Goal: Transaction & Acquisition: Purchase product/service

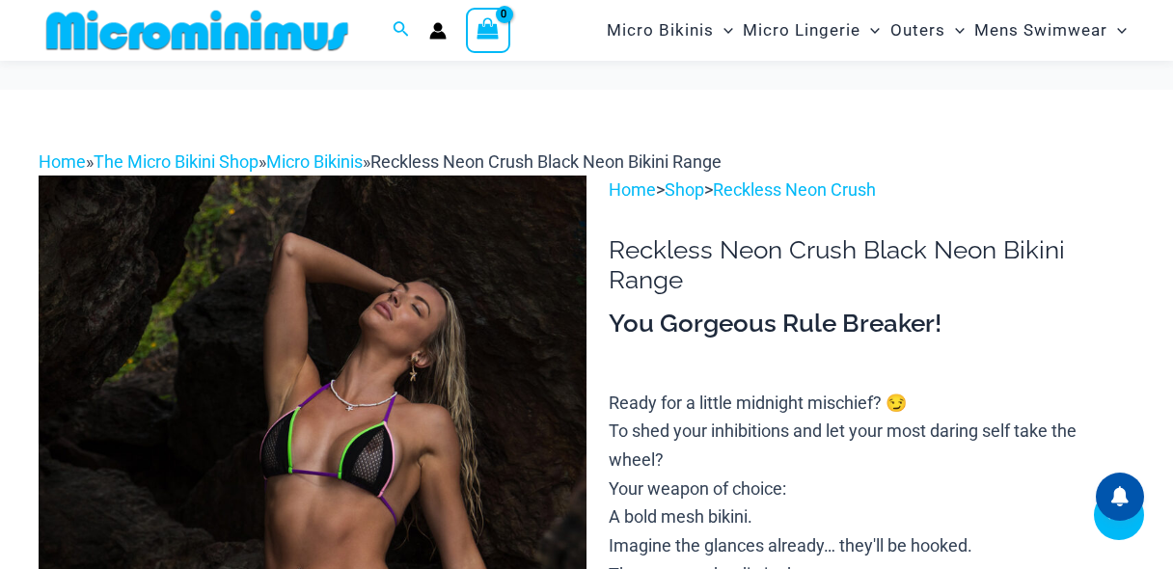
scroll to position [692, 0]
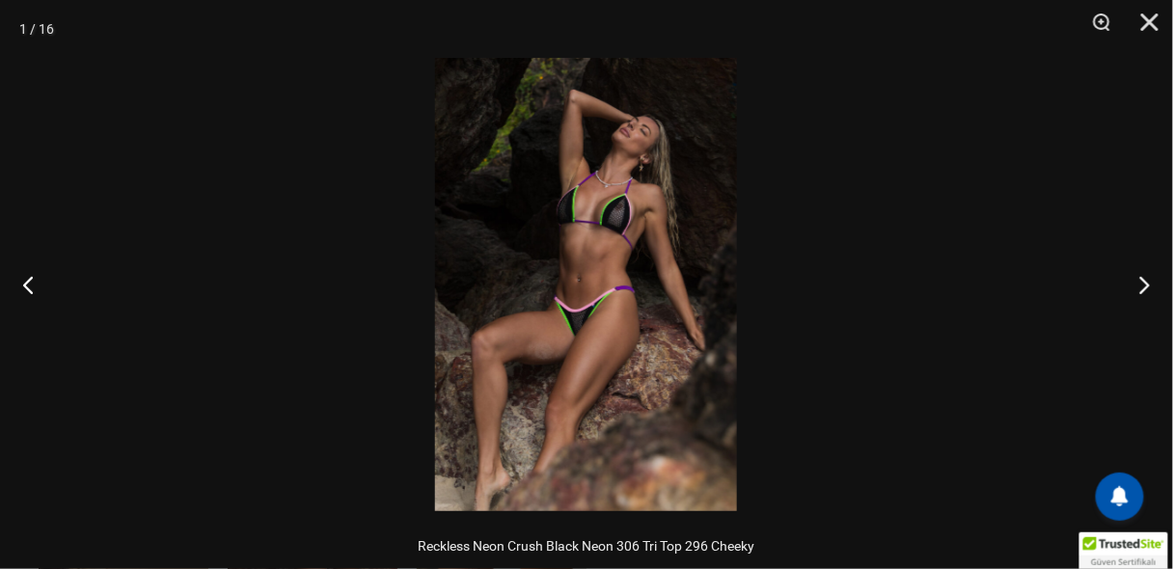
click at [562, 266] on img at bounding box center [586, 284] width 302 height 453
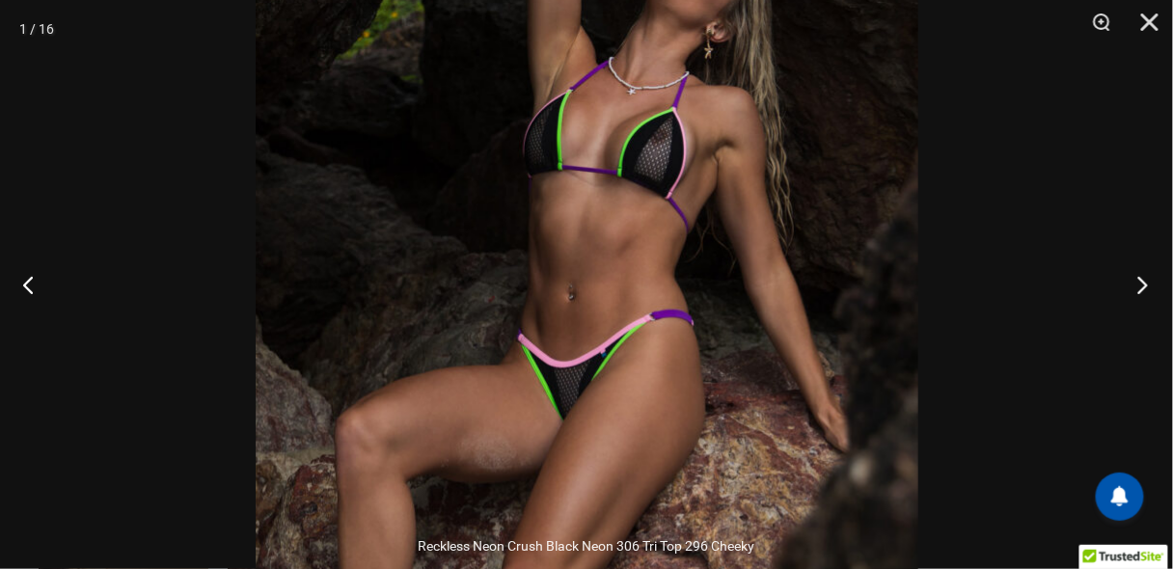
click at [1145, 288] on button "Next" at bounding box center [1137, 284] width 72 height 96
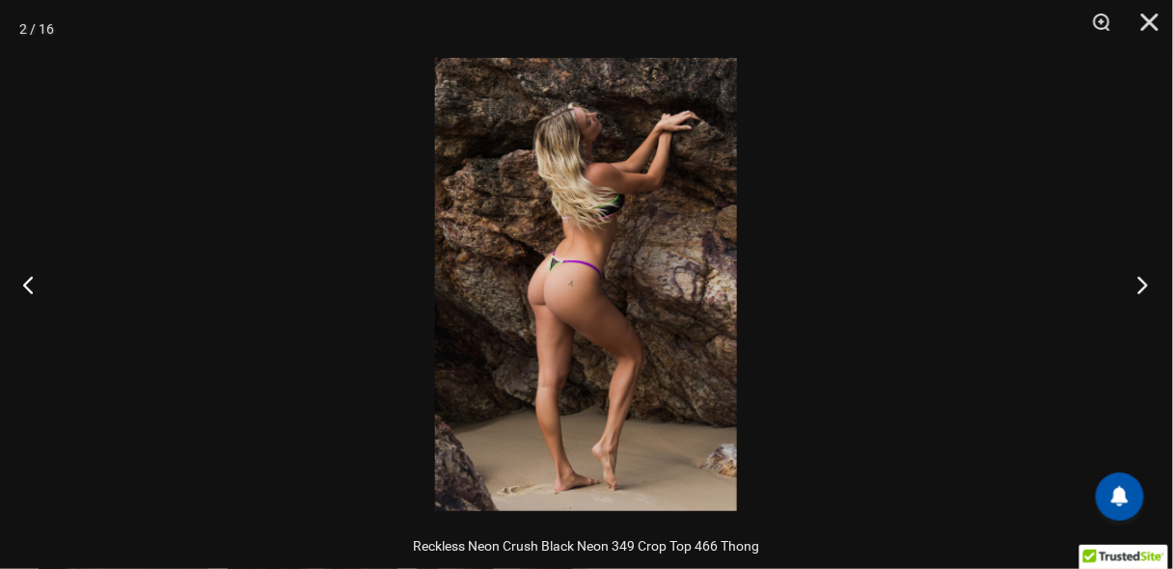
click at [1143, 288] on button "Next" at bounding box center [1137, 284] width 72 height 96
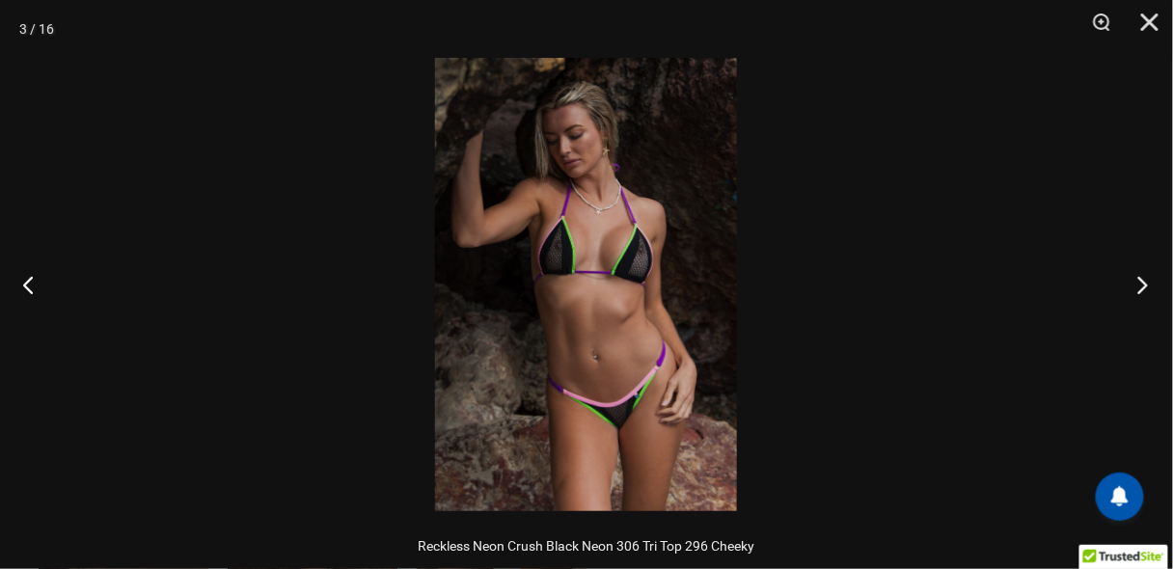
click at [1132, 280] on button "Next" at bounding box center [1137, 284] width 72 height 96
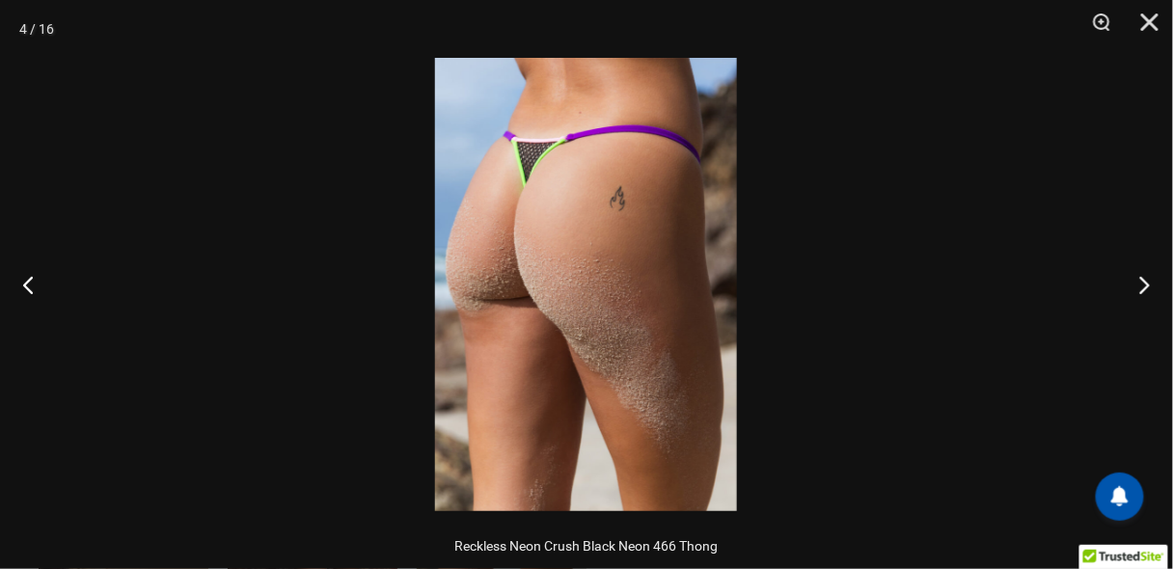
click at [589, 206] on img at bounding box center [586, 284] width 302 height 453
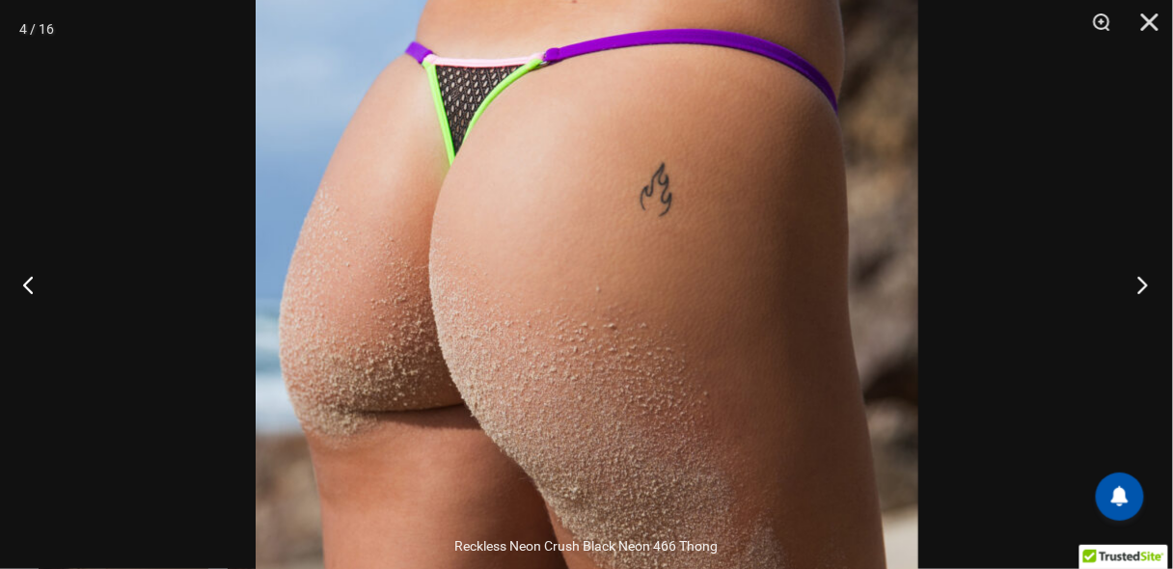
click at [1143, 278] on button "Next" at bounding box center [1137, 284] width 72 height 96
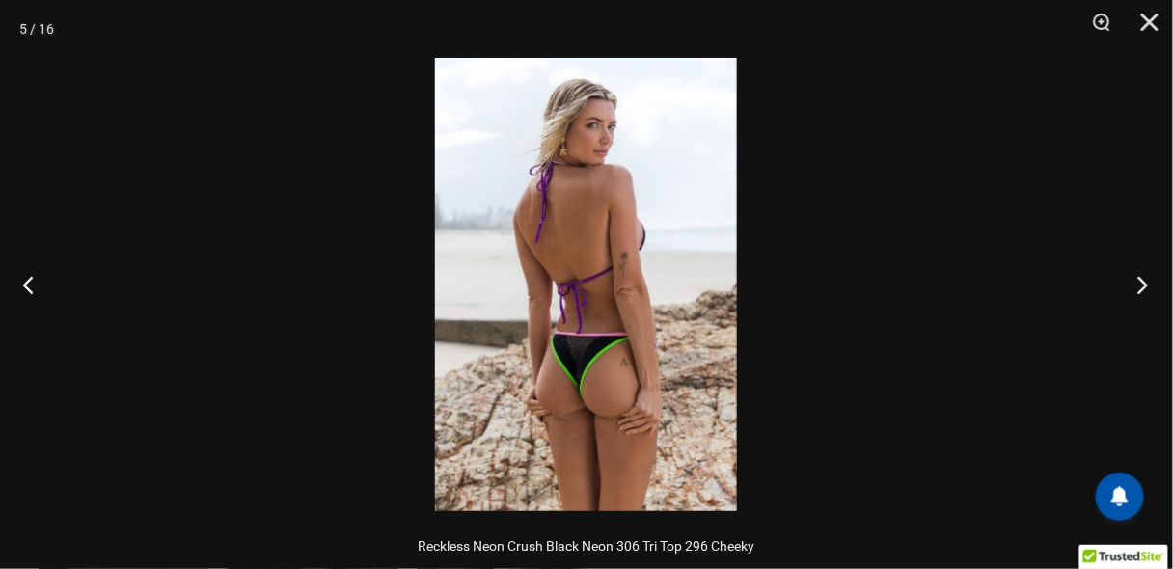
click at [1130, 283] on button "Next" at bounding box center [1137, 284] width 72 height 96
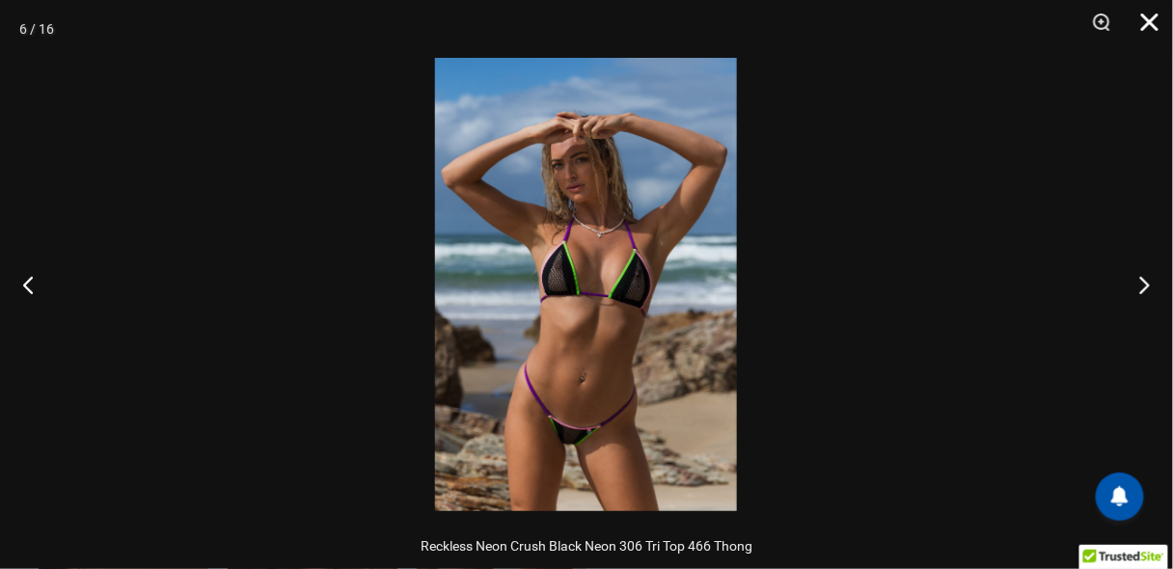
click at [1142, 33] on button "Close" at bounding box center [1143, 29] width 48 height 58
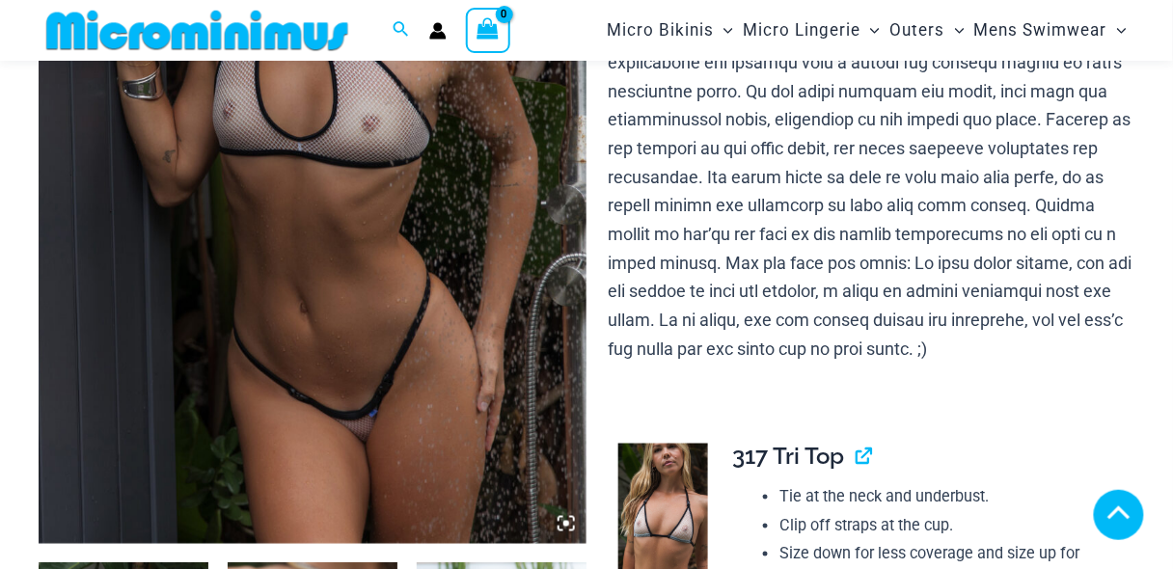
scroll to position [453, 0]
click at [571, 525] on icon at bounding box center [566, 523] width 17 height 17
click at [565, 520] on icon at bounding box center [566, 523] width 17 height 17
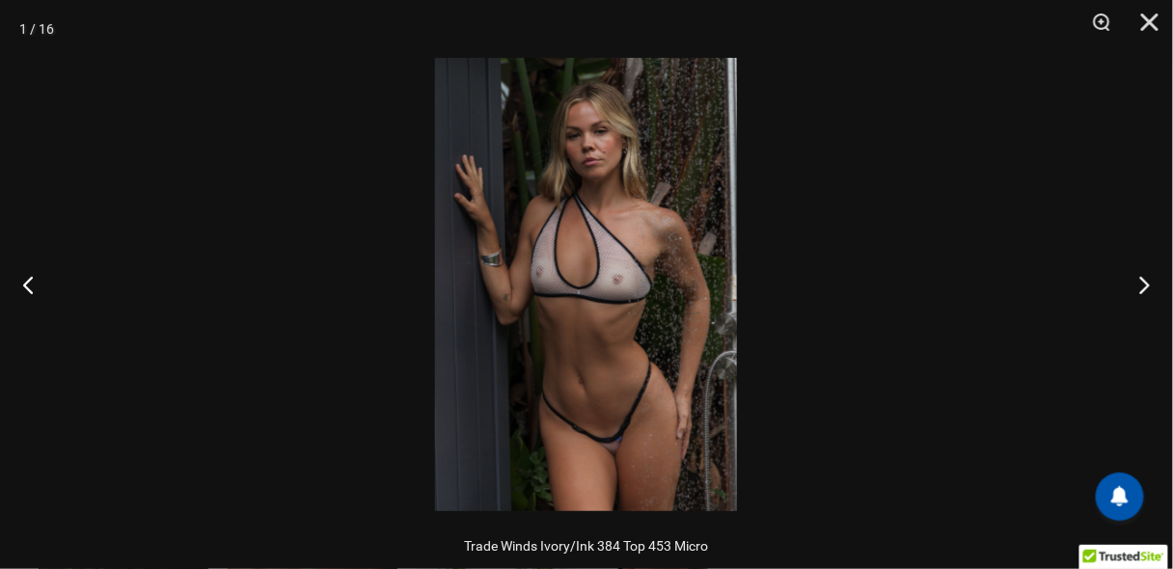
click at [607, 303] on img at bounding box center [586, 284] width 302 height 453
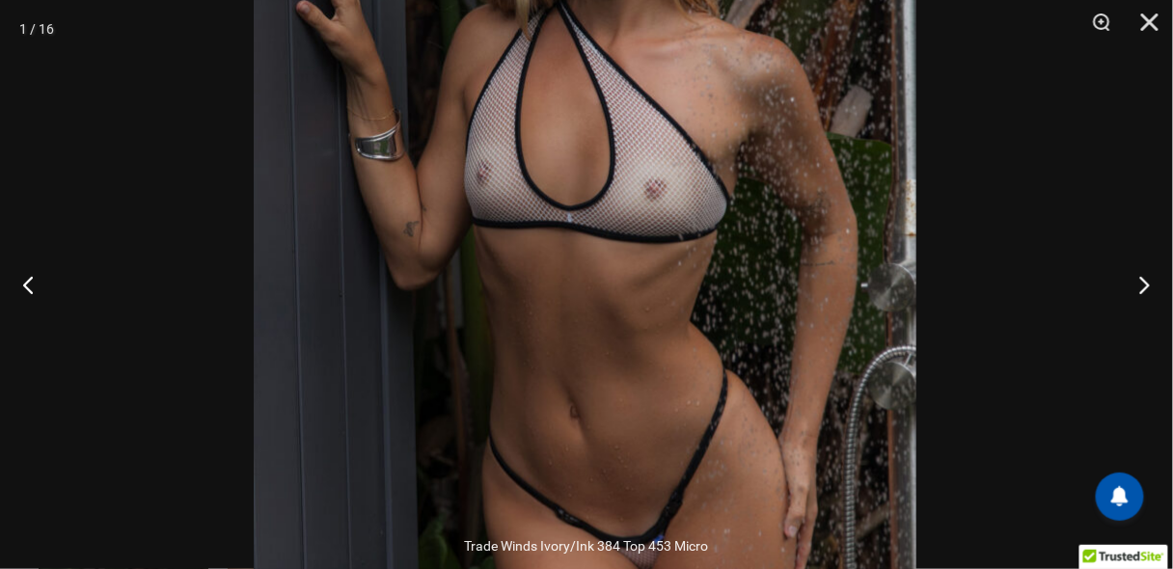
click at [622, 186] on img at bounding box center [585, 201] width 663 height 994
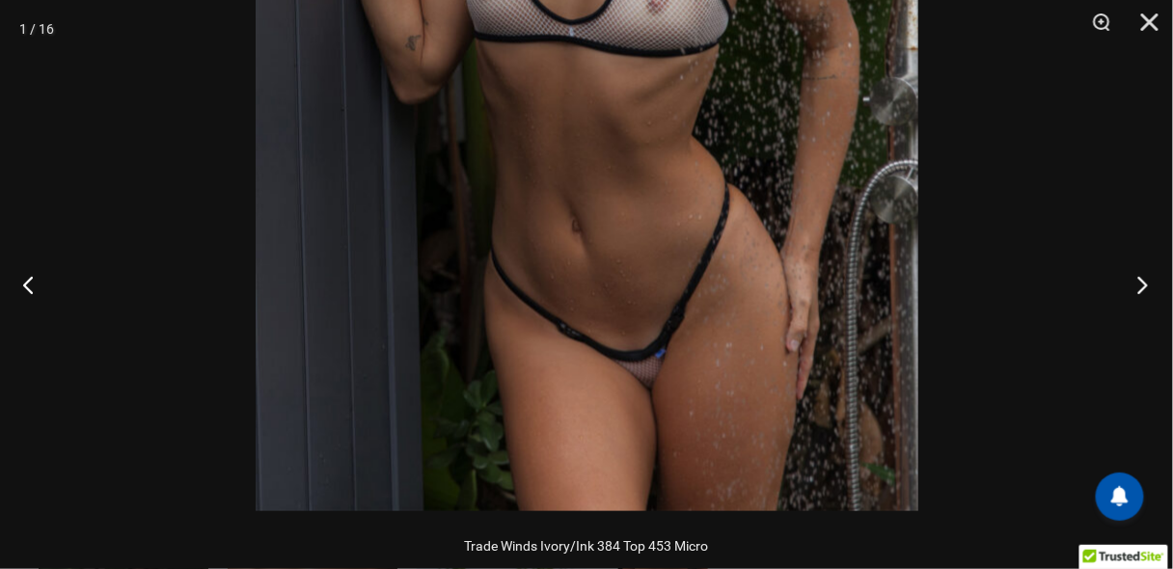
click at [1138, 282] on button "Next" at bounding box center [1137, 284] width 72 height 96
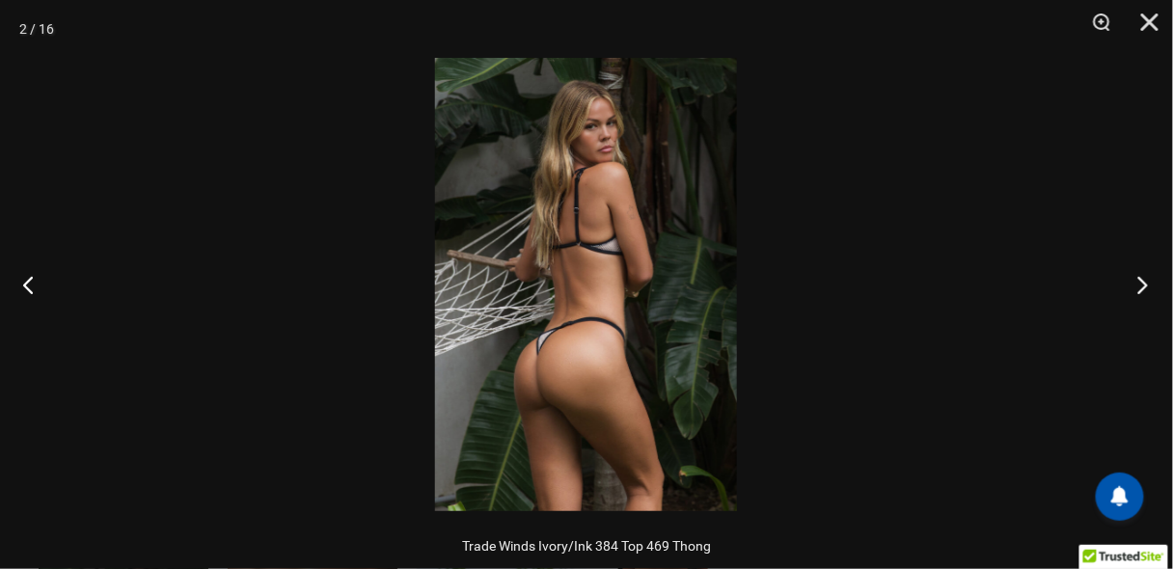
click at [1138, 281] on button "Next" at bounding box center [1137, 284] width 72 height 96
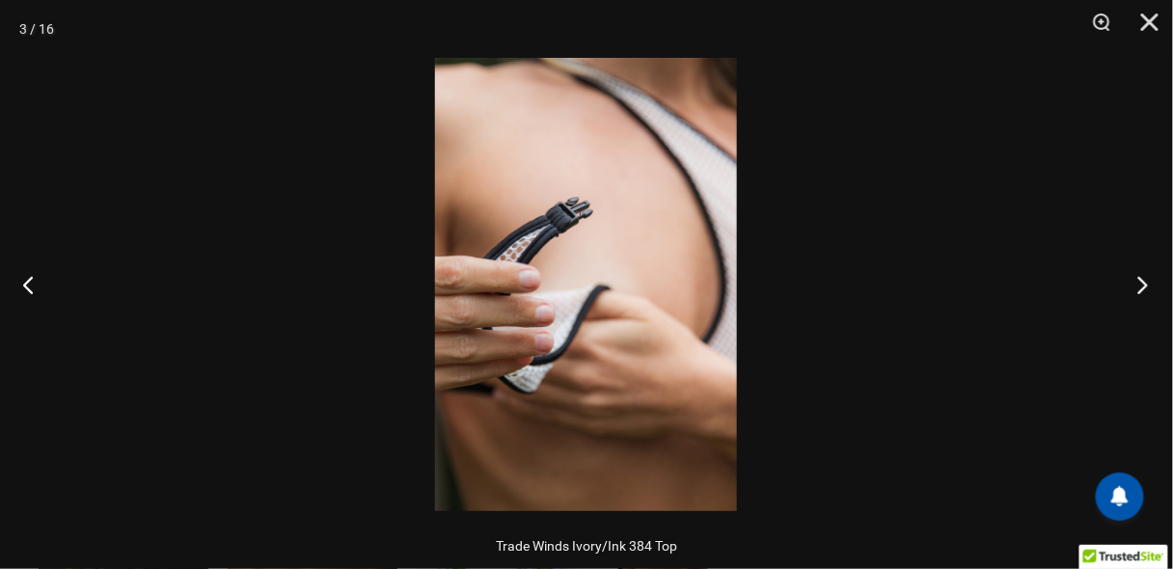
click at [1138, 281] on button "Next" at bounding box center [1137, 284] width 72 height 96
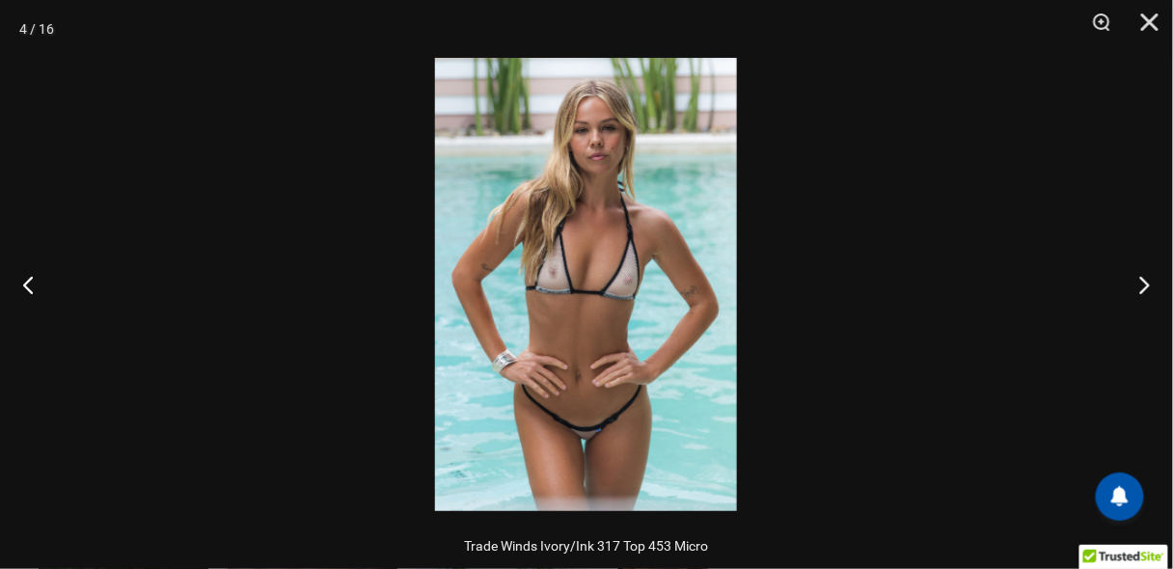
click at [602, 272] on img at bounding box center [586, 284] width 302 height 453
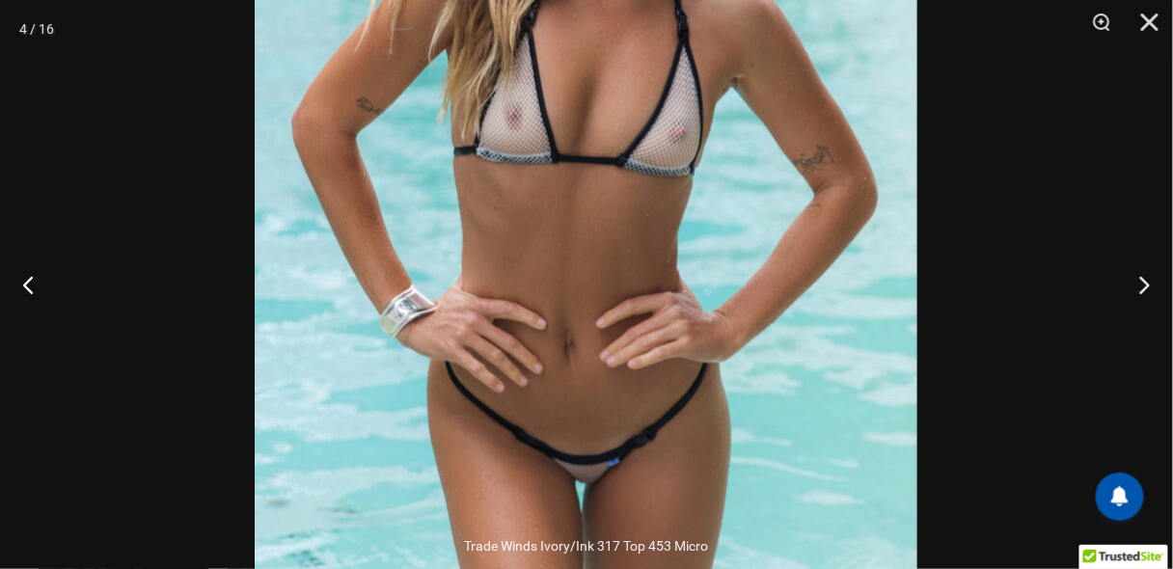
click at [672, 197] on img at bounding box center [586, 143] width 663 height 994
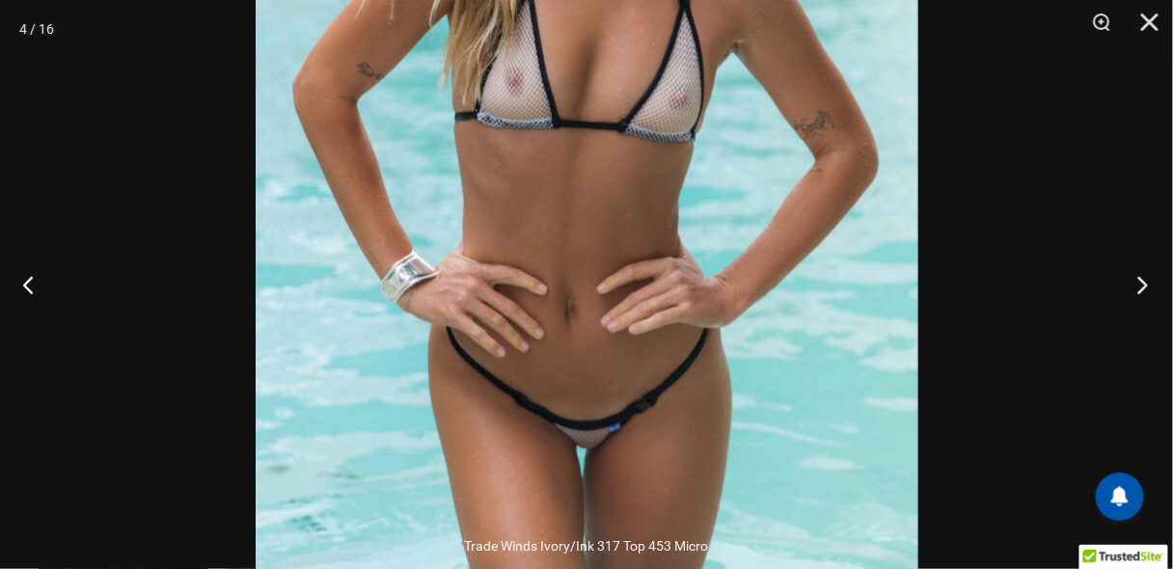
click at [1145, 286] on button "Next" at bounding box center [1137, 284] width 72 height 96
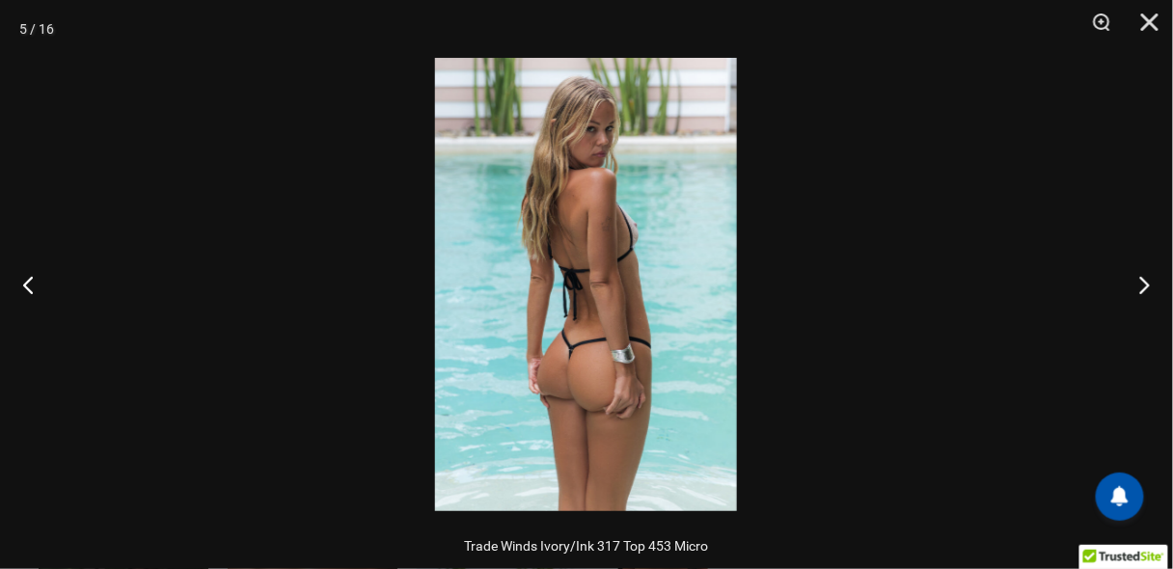
click at [667, 251] on img at bounding box center [586, 284] width 302 height 453
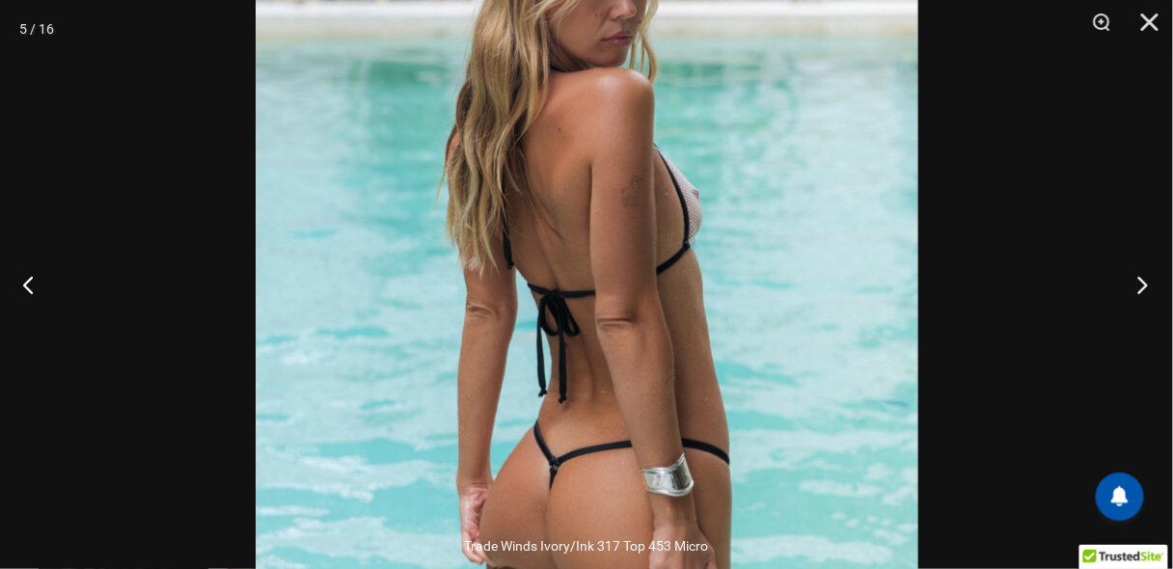
click at [1137, 277] on button "Next" at bounding box center [1137, 284] width 72 height 96
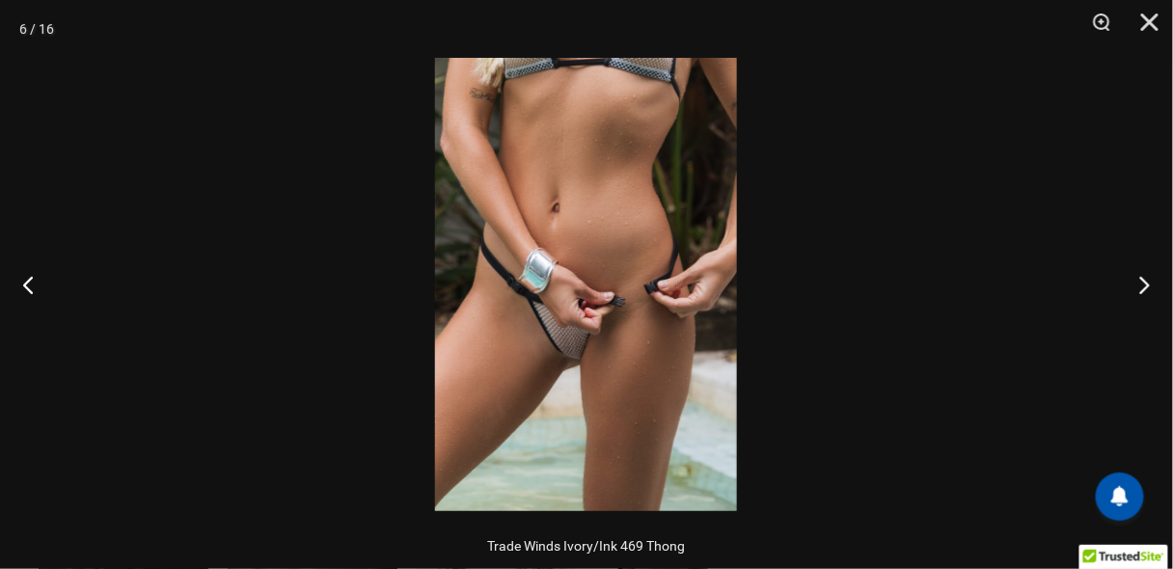
click at [617, 261] on img at bounding box center [586, 284] width 302 height 453
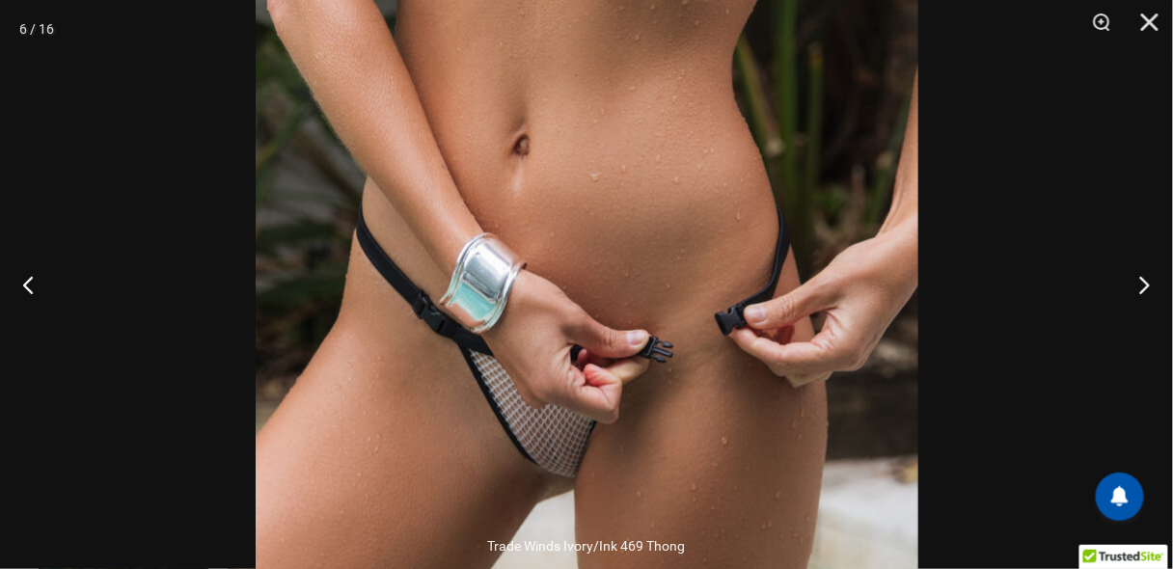
click at [590, 201] on img at bounding box center [587, 314] width 663 height 994
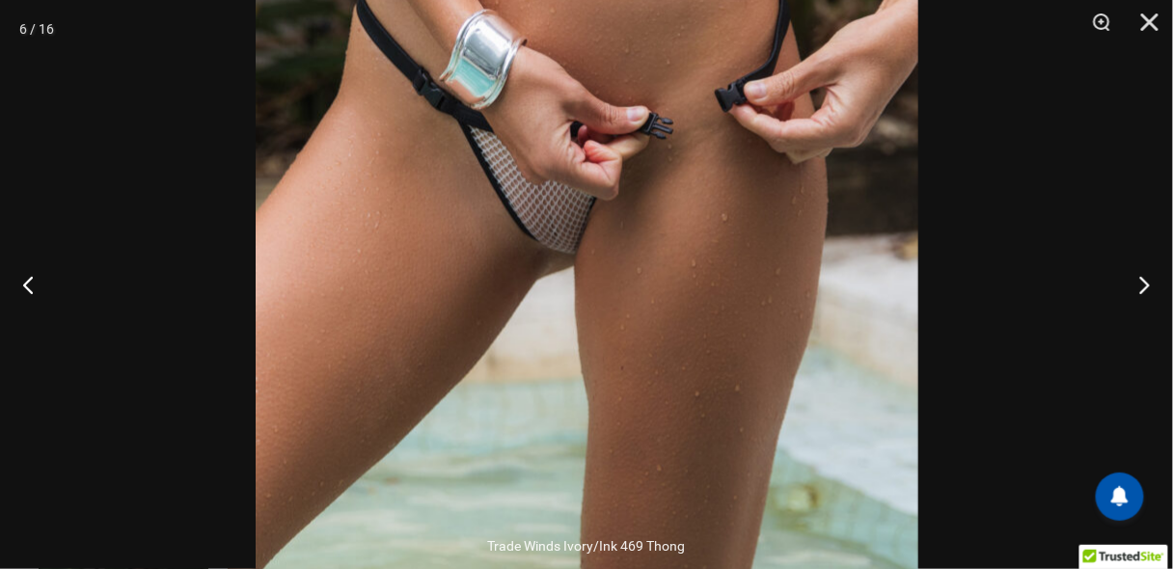
click at [741, 274] on img at bounding box center [587, 90] width 663 height 994
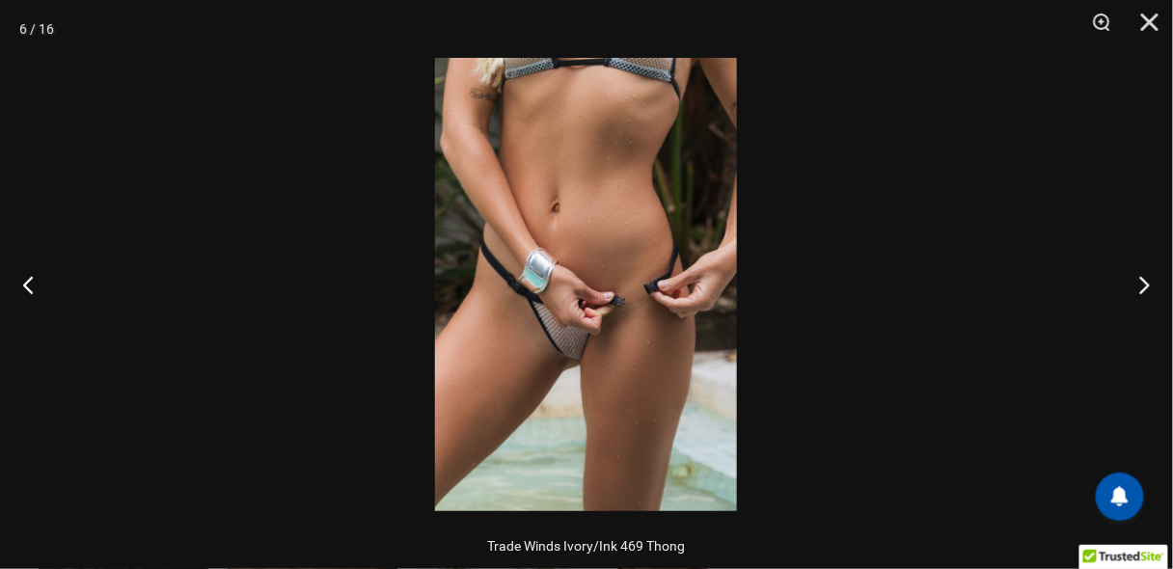
click at [703, 262] on img at bounding box center [586, 284] width 302 height 453
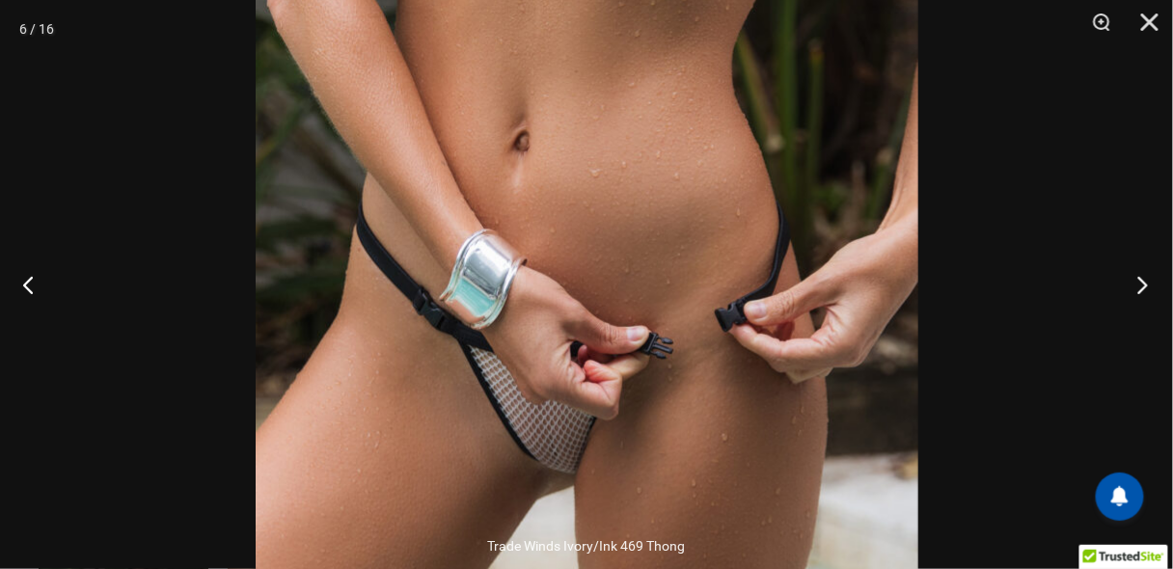
click at [1138, 277] on button "Next" at bounding box center [1137, 284] width 72 height 96
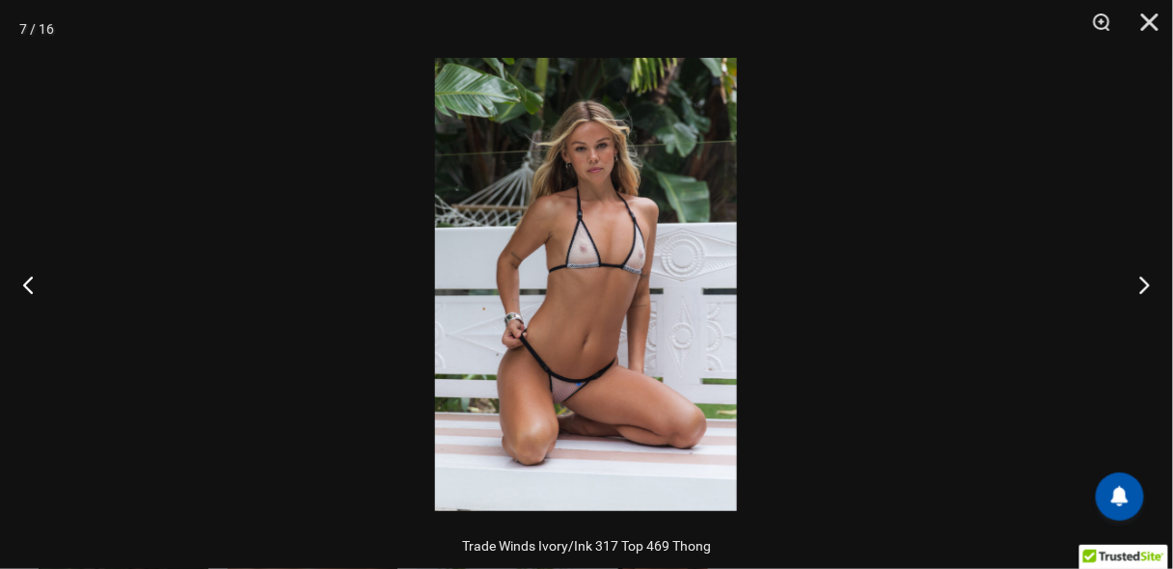
click at [583, 272] on img at bounding box center [586, 284] width 302 height 453
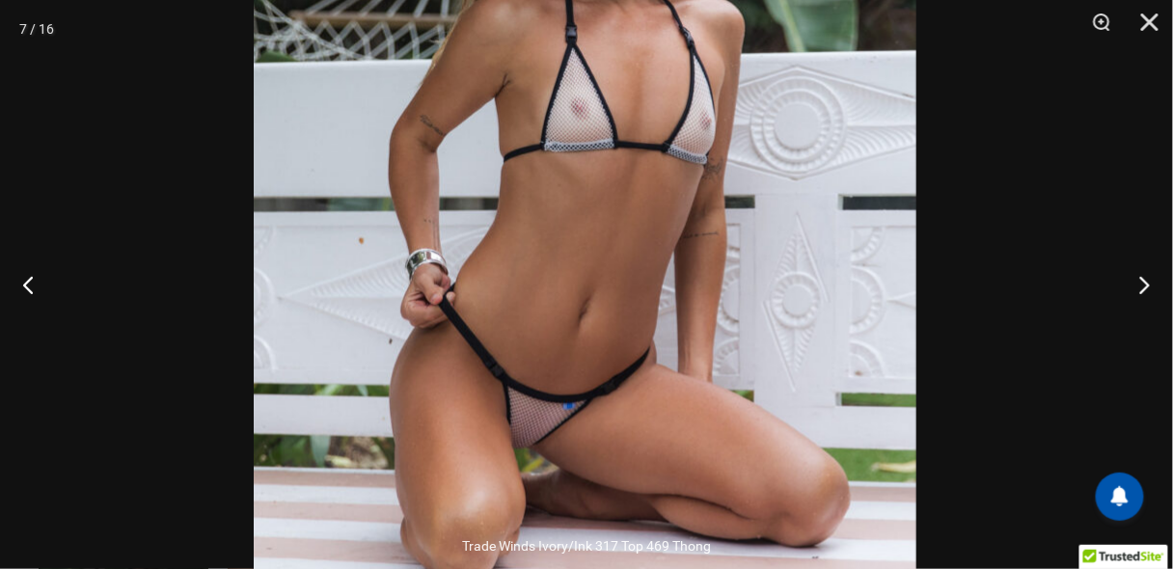
click at [669, 247] on img at bounding box center [585, 187] width 663 height 994
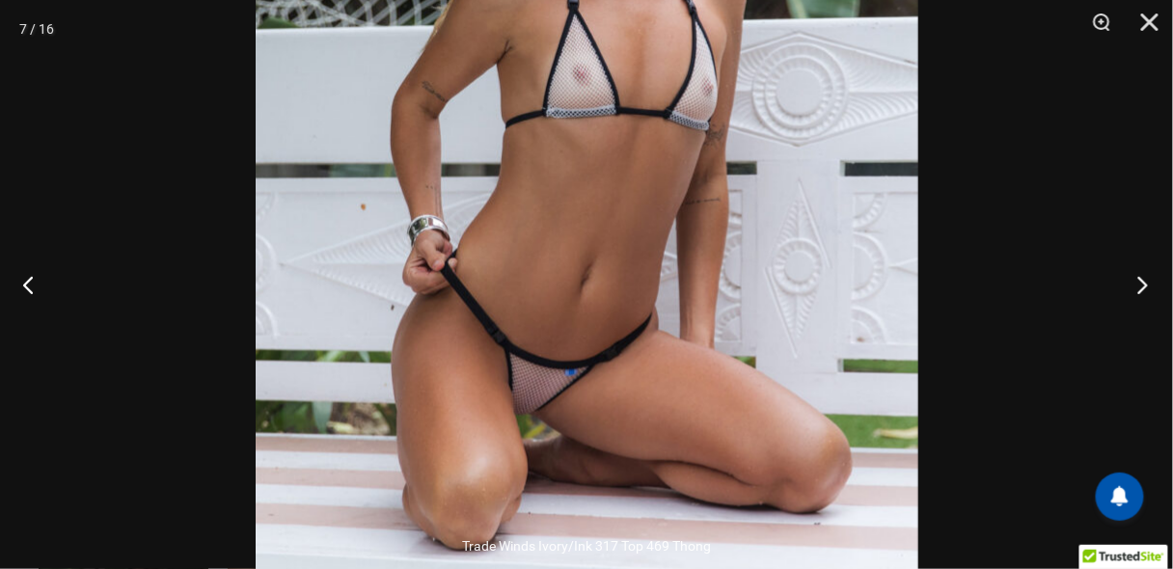
click at [1132, 280] on button "Next" at bounding box center [1137, 284] width 72 height 96
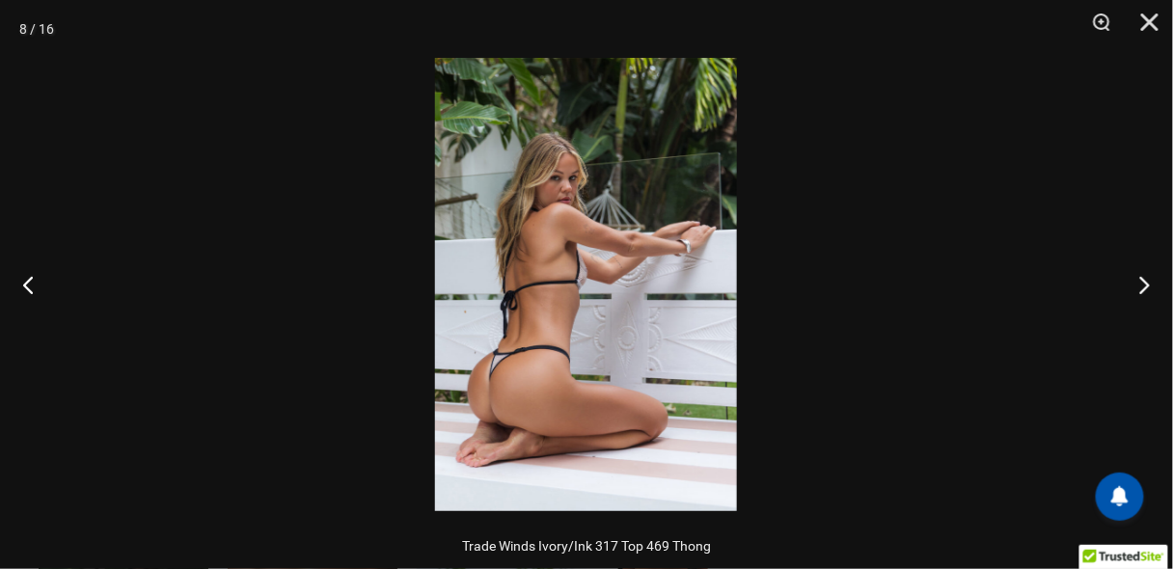
click at [612, 249] on img at bounding box center [586, 284] width 302 height 453
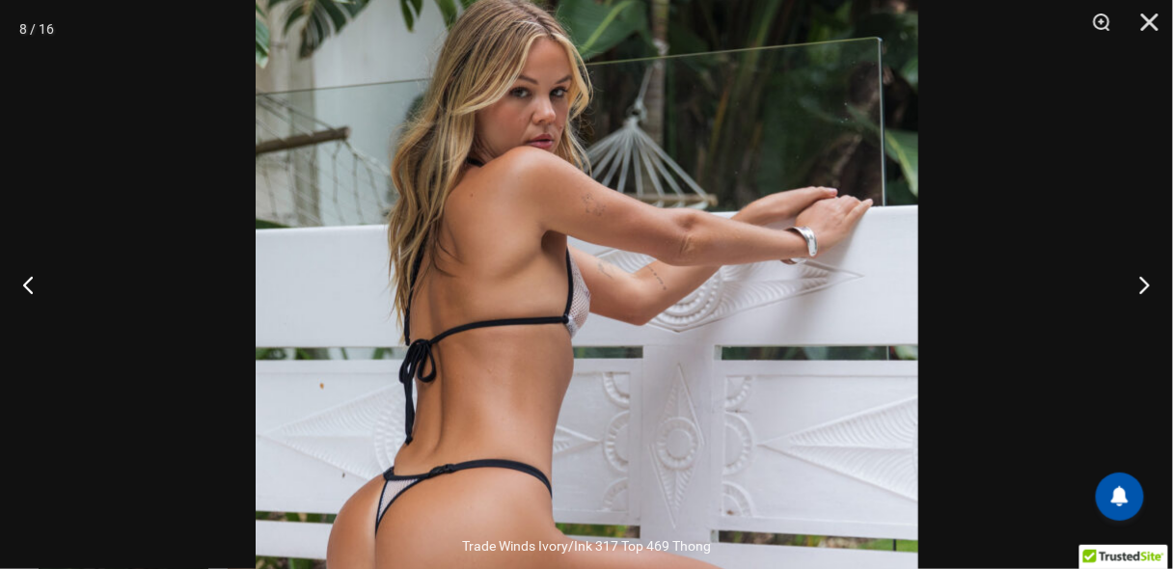
click at [640, 205] on img at bounding box center [587, 326] width 663 height 994
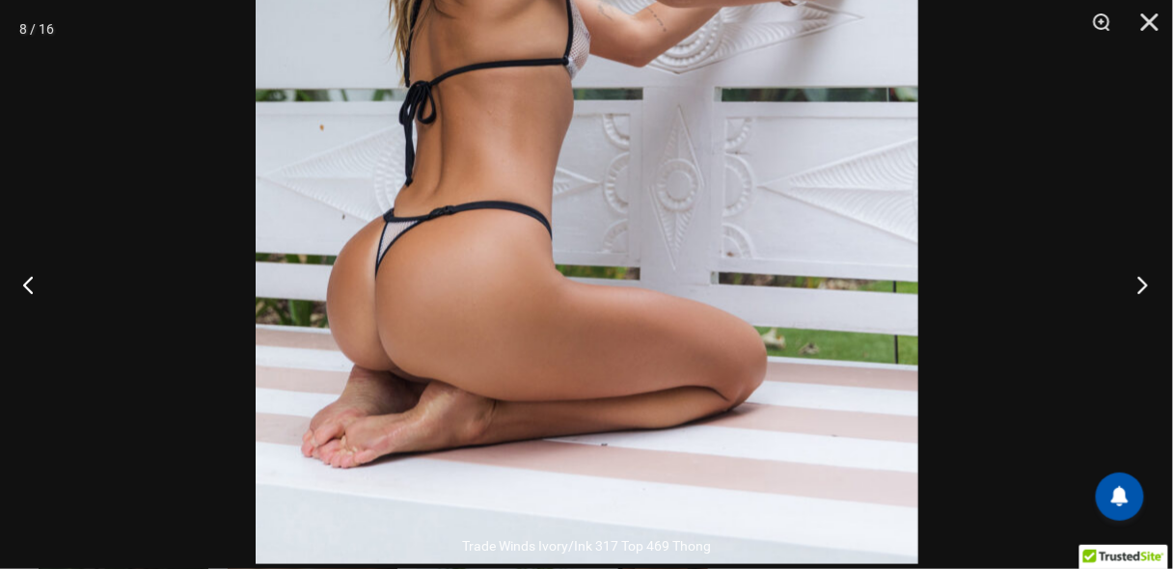
click at [1138, 279] on button "Next" at bounding box center [1137, 284] width 72 height 96
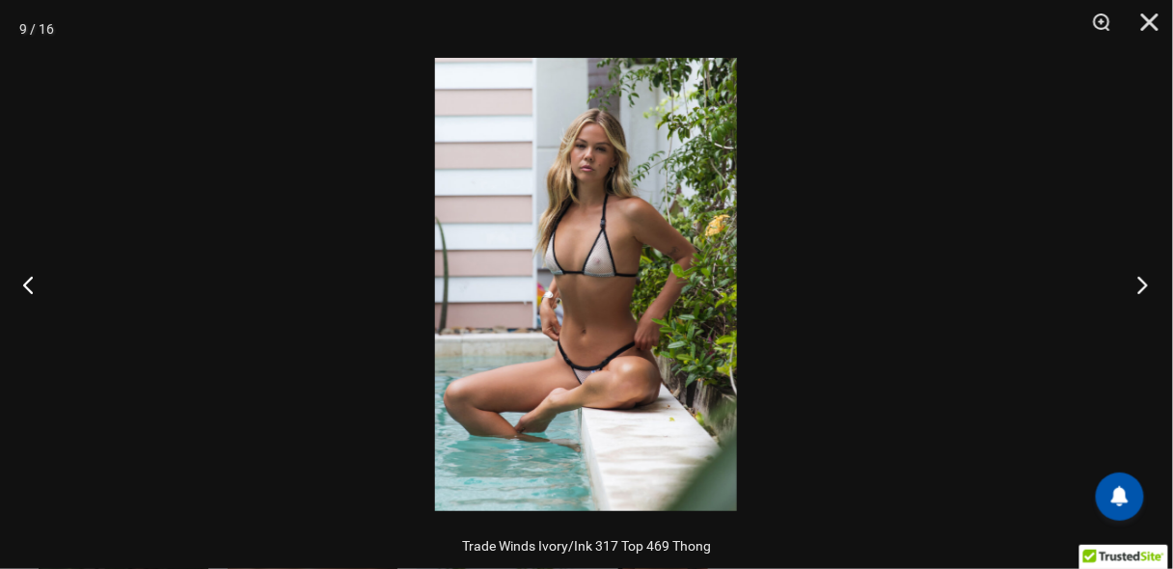
click at [1140, 288] on button "Next" at bounding box center [1137, 284] width 72 height 96
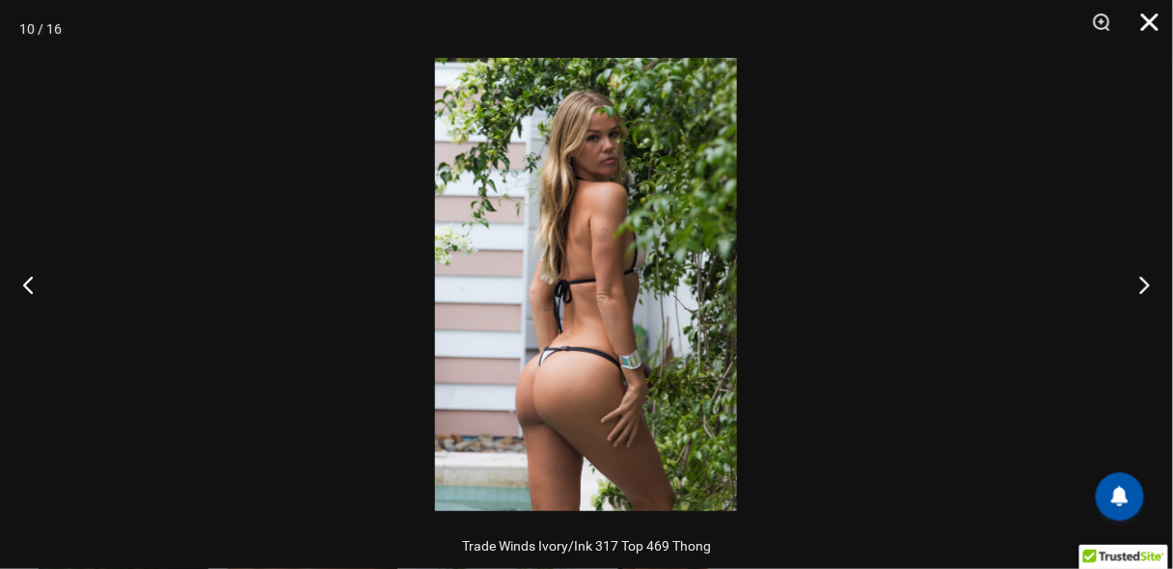
click at [1138, 30] on button "Close" at bounding box center [1143, 29] width 48 height 58
